Goal: Task Accomplishment & Management: Complete application form

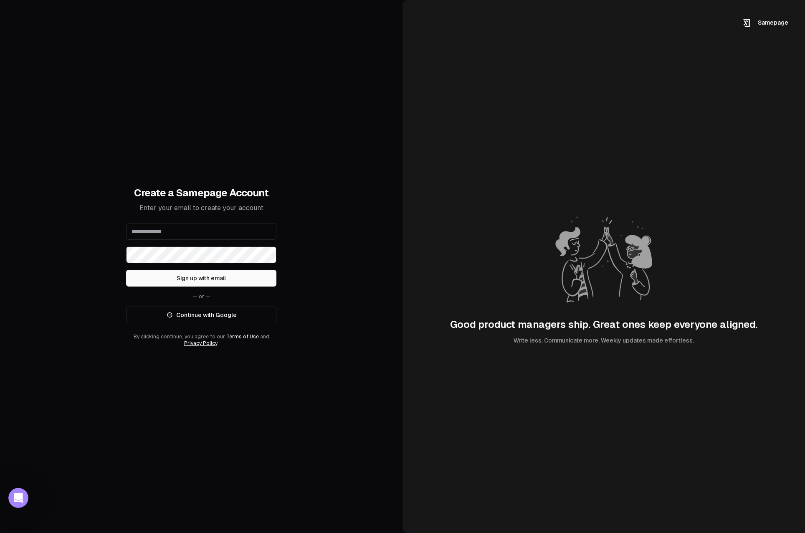
click at [174, 230] on input "email" at bounding box center [201, 231] width 150 height 17
click at [93, 283] on div "Create a Samepage Account Enter your email to create your account Sign up with …" at bounding box center [201, 266] width 402 height 533
click at [211, 314] on link "Continue with Google" at bounding box center [201, 314] width 150 height 17
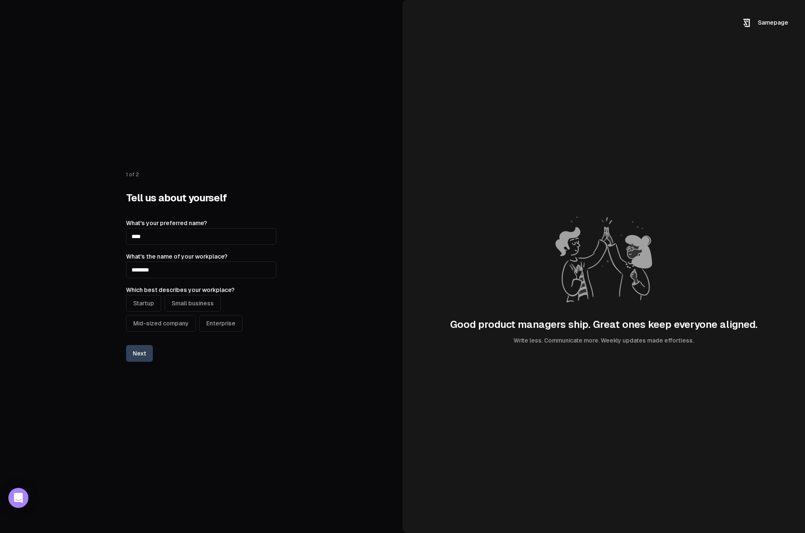
click at [144, 303] on button "Startup" at bounding box center [143, 303] width 35 height 17
click at [146, 355] on button "Next" at bounding box center [139, 353] width 27 height 17
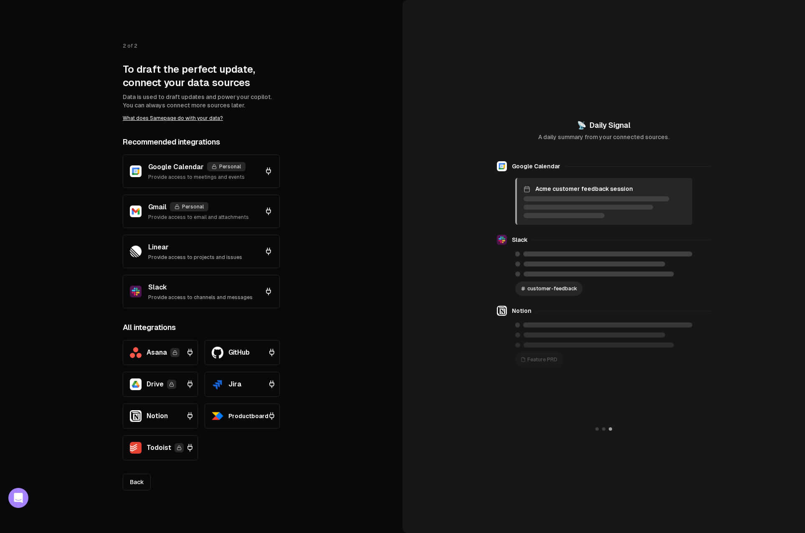
click at [194, 171] on div "Google Calendar Personal" at bounding box center [196, 167] width 97 height 10
